Goal: Use online tool/utility: Utilize a website feature to perform a specific function

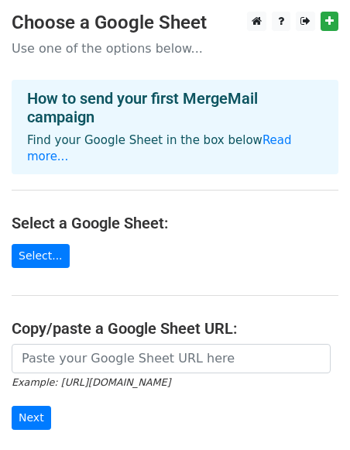
scroll to position [76, 0]
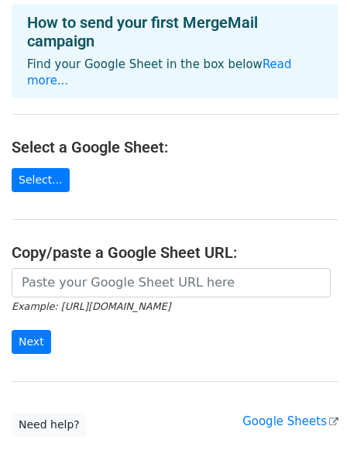
click at [54, 343] on div "Example: [URL][DOMAIN_NAME] Next" at bounding box center [175, 319] width 350 height 102
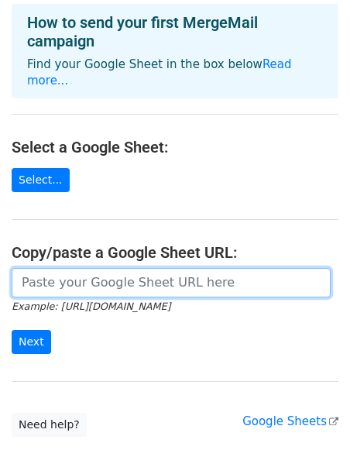
click at [57, 268] on input "url" at bounding box center [171, 282] width 319 height 29
paste input "[URL][DOMAIN_NAME]"
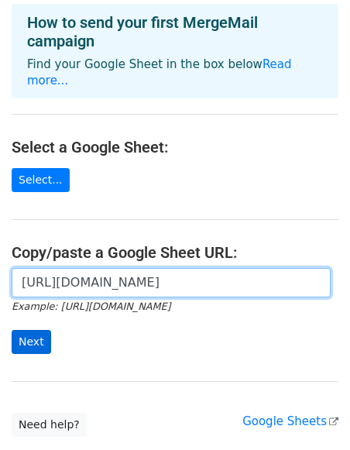
type input "[URL][DOMAIN_NAME]"
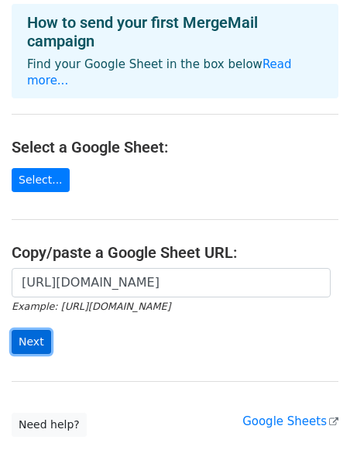
click at [28, 330] on input "Next" at bounding box center [32, 342] width 40 height 24
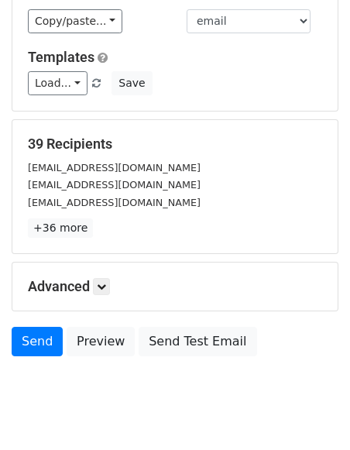
scroll to position [213, 0]
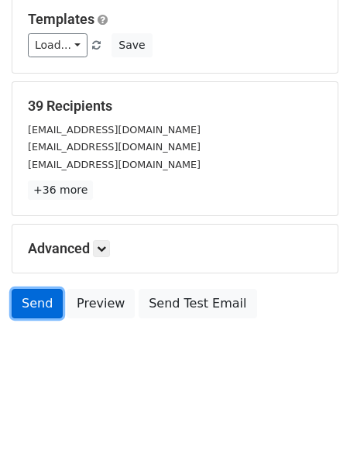
click at [28, 305] on link "Send" at bounding box center [37, 303] width 51 height 29
